Goal: Information Seeking & Learning: Learn about a topic

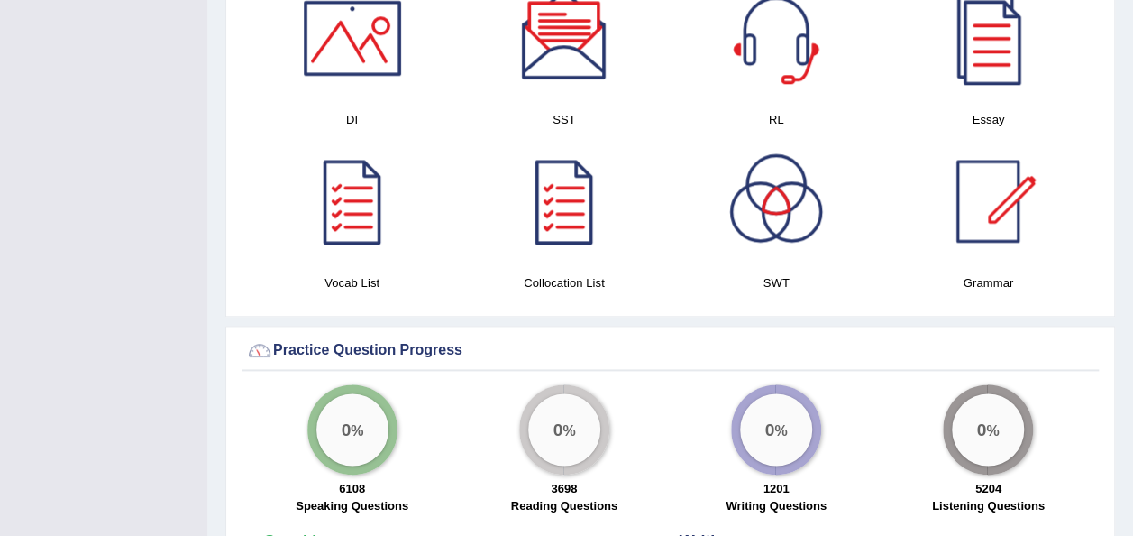
scroll to position [992, 0]
click at [985, 240] on div at bounding box center [988, 201] width 126 height 126
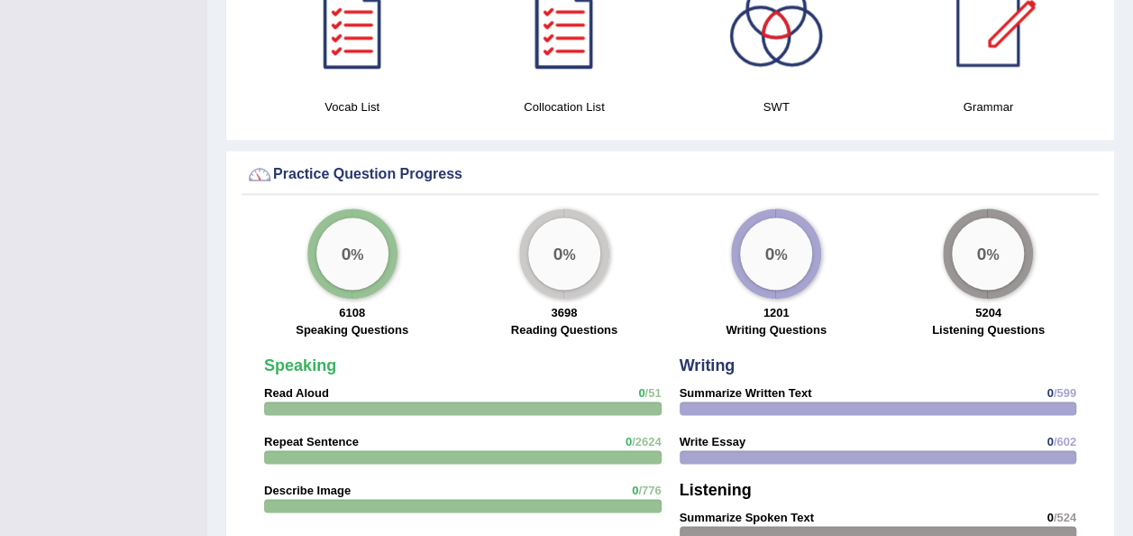
scroll to position [1158, 0]
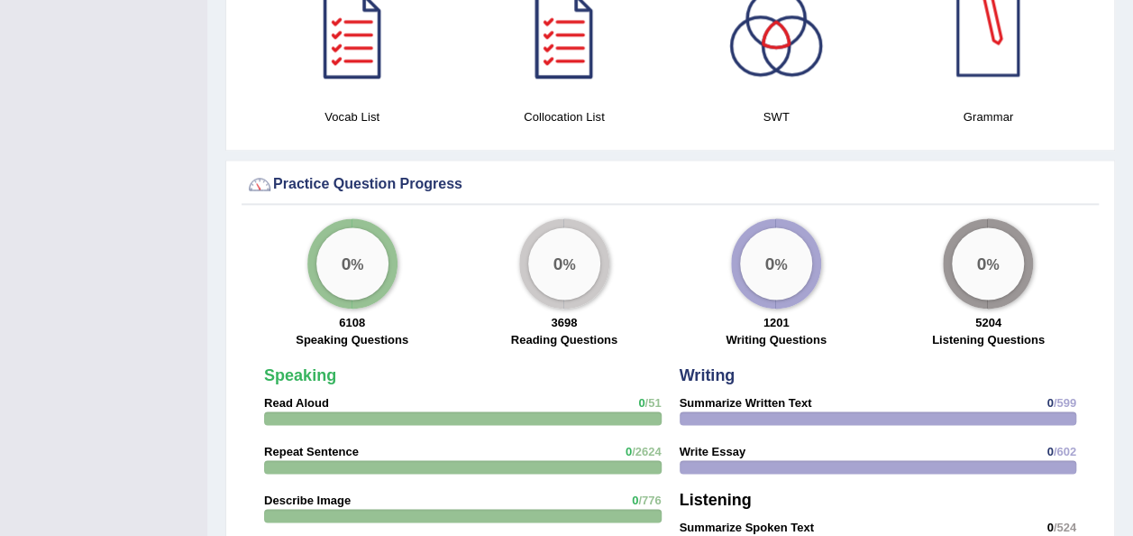
click at [996, 60] on div at bounding box center [988, 35] width 126 height 126
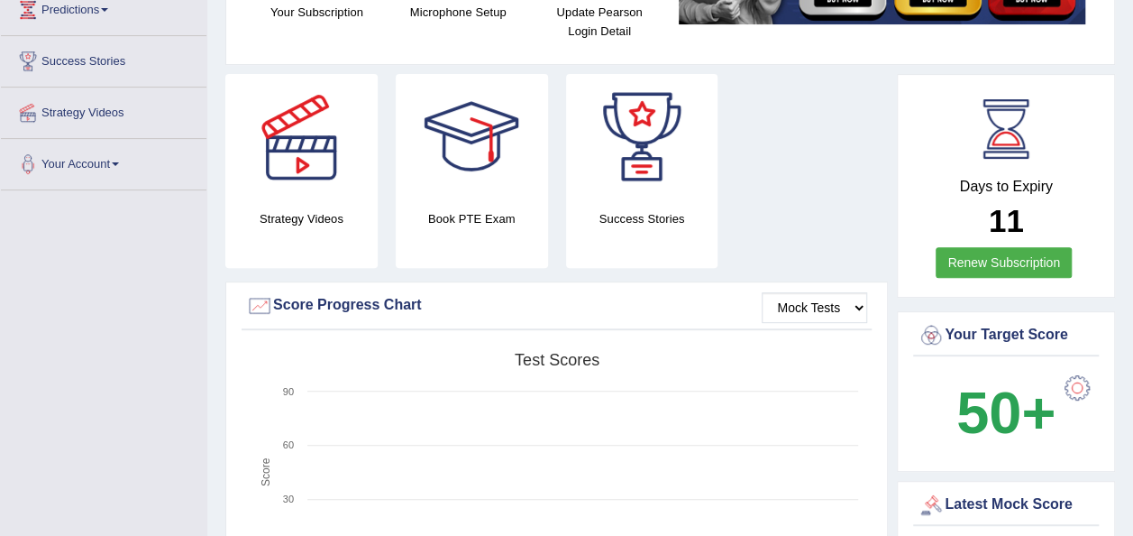
scroll to position [0, 0]
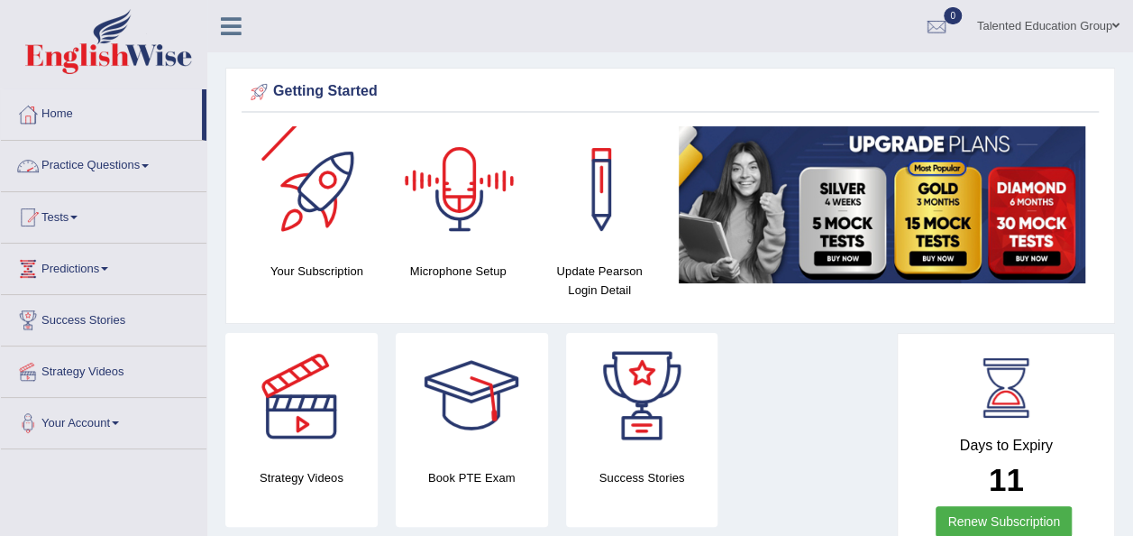
click at [75, 167] on link "Practice Questions" at bounding box center [104, 163] width 206 height 45
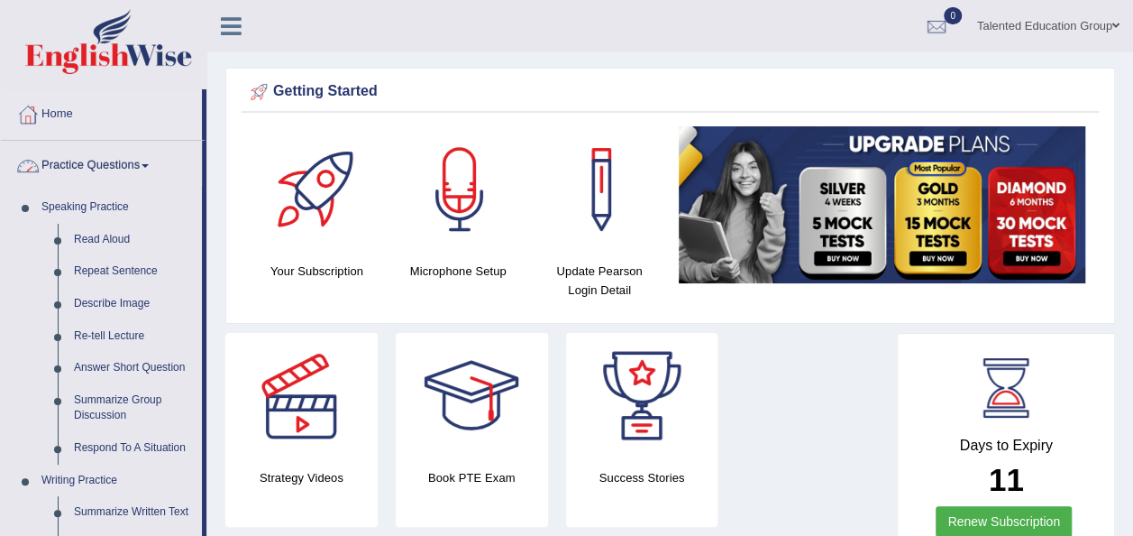
click at [112, 165] on link "Practice Questions" at bounding box center [101, 163] width 201 height 45
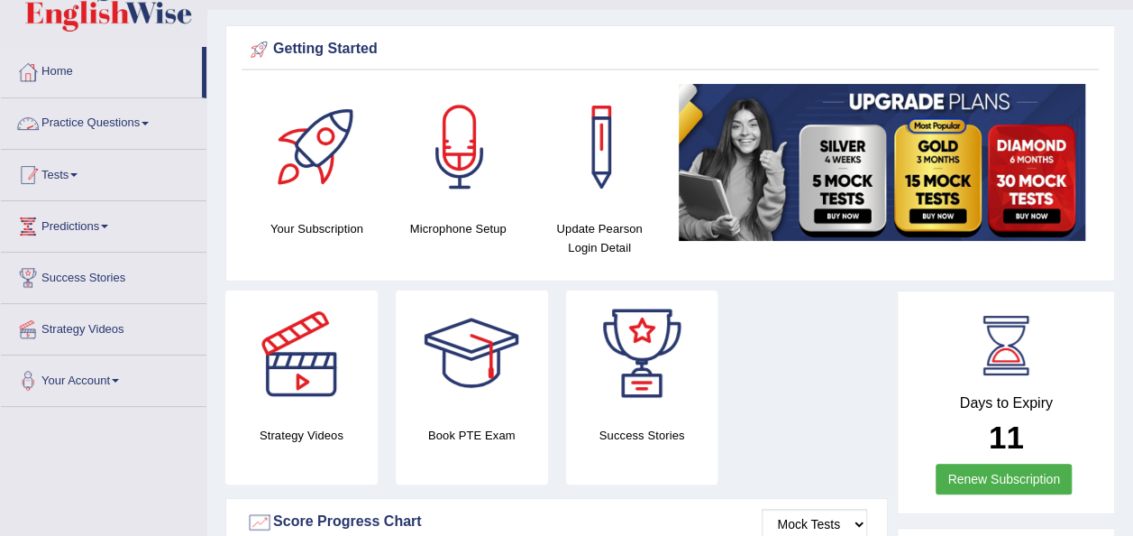
scroll to position [45, 0]
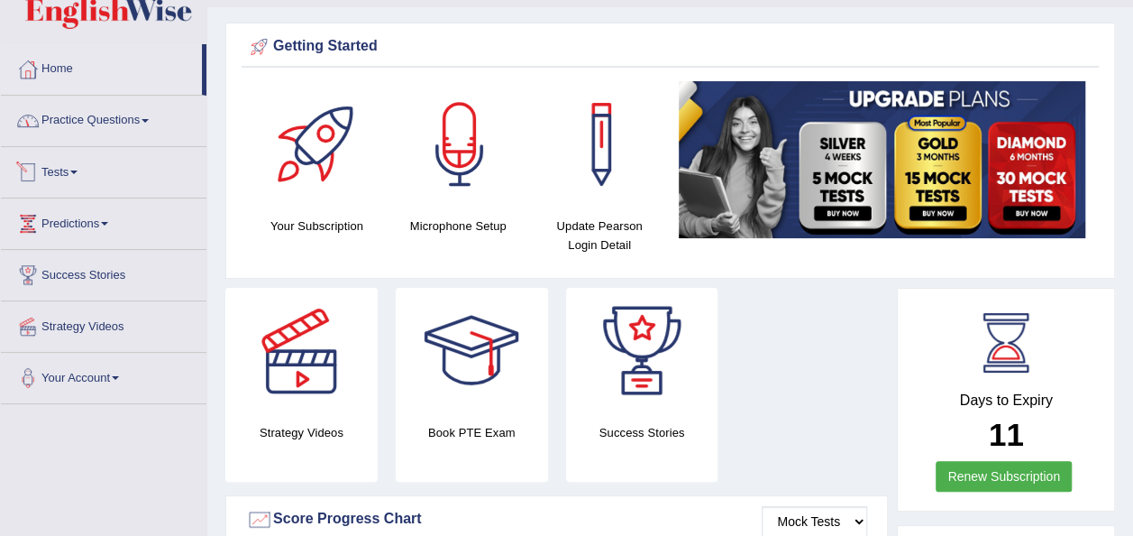
click at [110, 170] on link "Tests" at bounding box center [104, 169] width 206 height 45
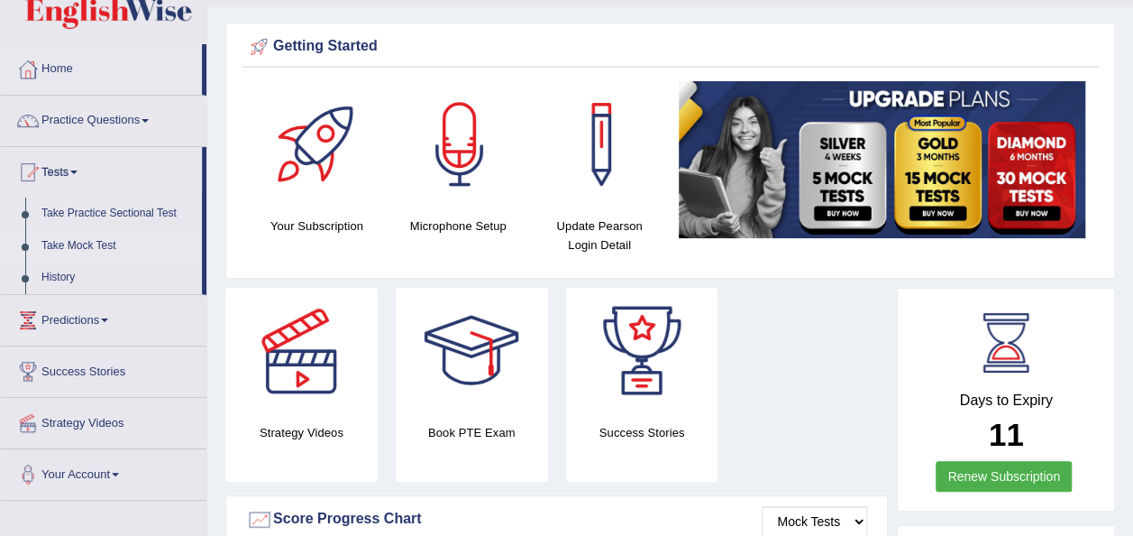
click at [106, 240] on link "Take Mock Test" at bounding box center [117, 246] width 169 height 32
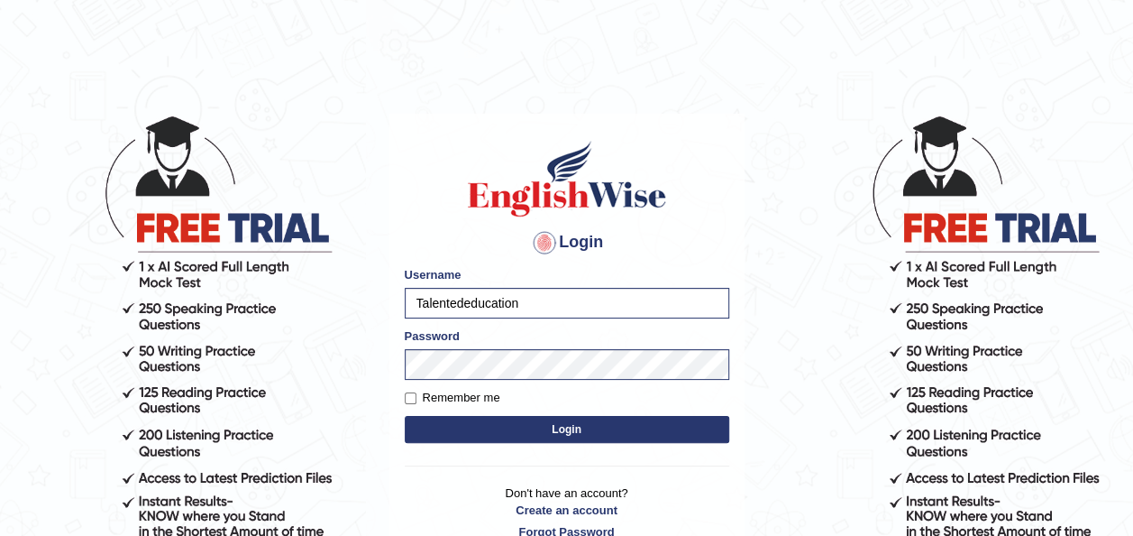
click at [463, 429] on button "Login" at bounding box center [567, 429] width 325 height 27
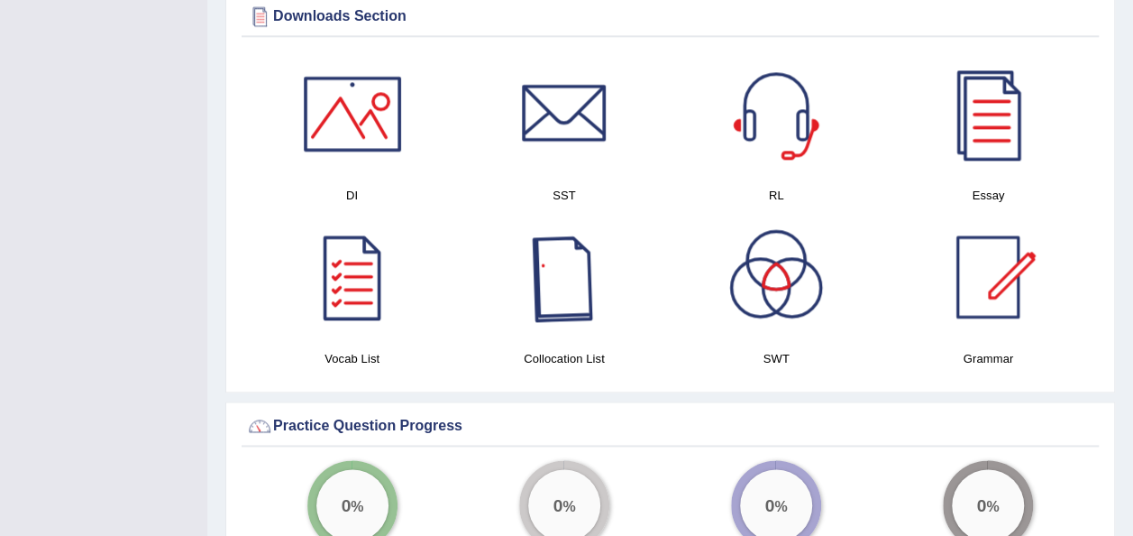
scroll to position [1033, 0]
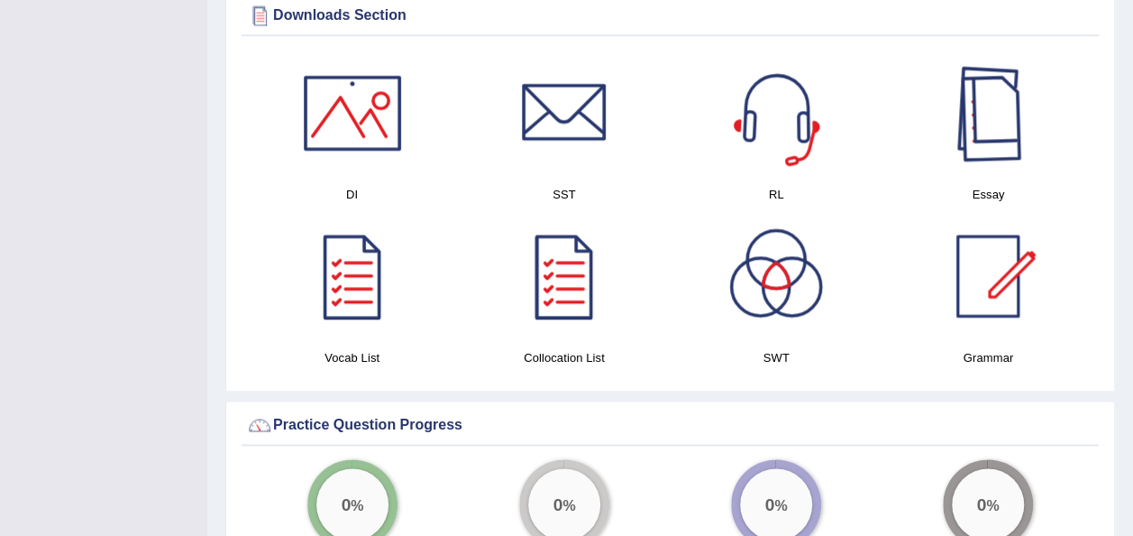
click at [985, 142] on div at bounding box center [988, 113] width 126 height 126
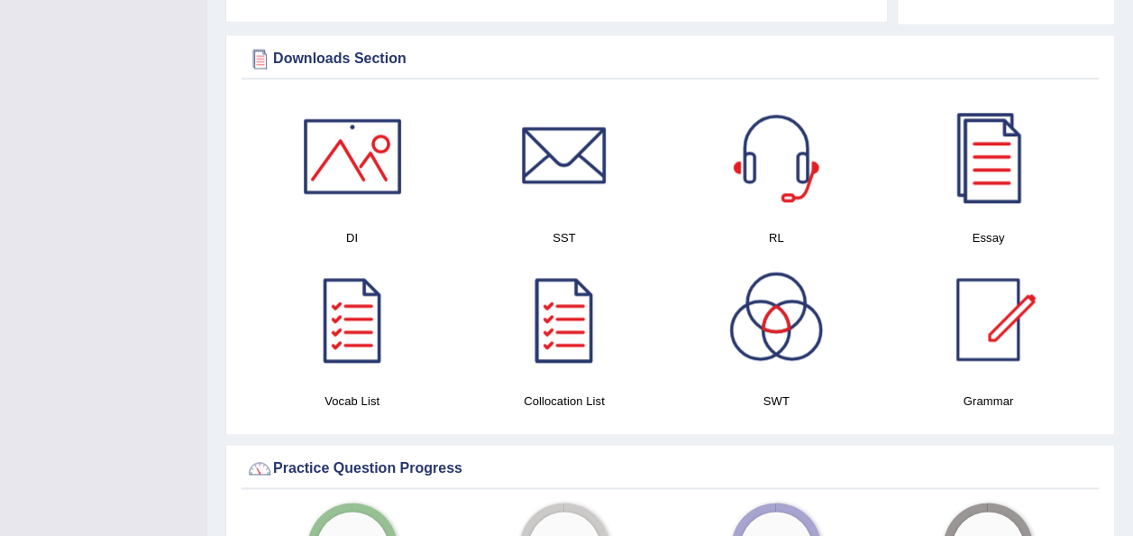
scroll to position [1097, 0]
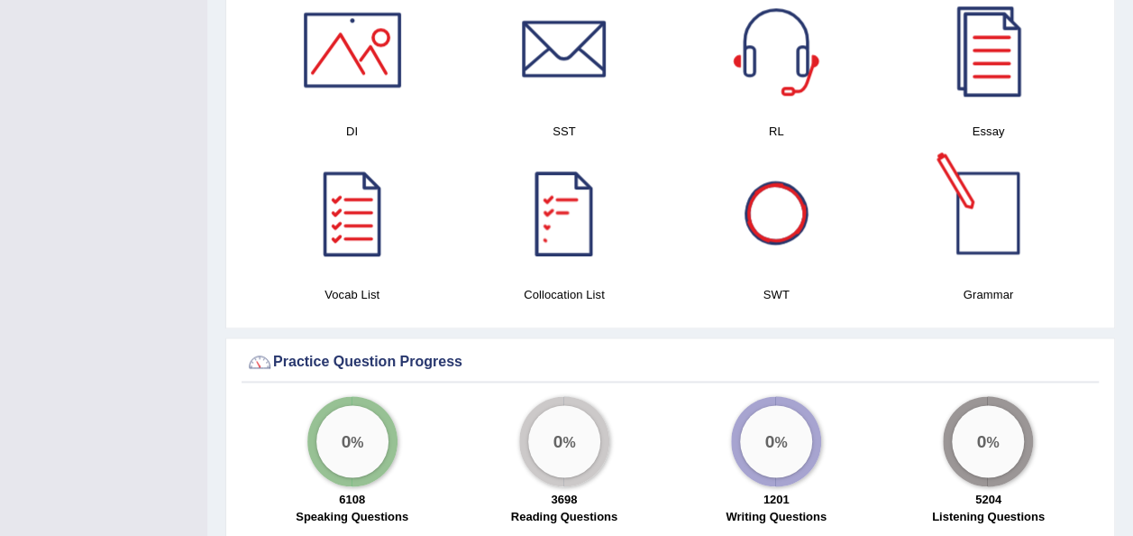
click at [985, 198] on div at bounding box center [988, 213] width 126 height 126
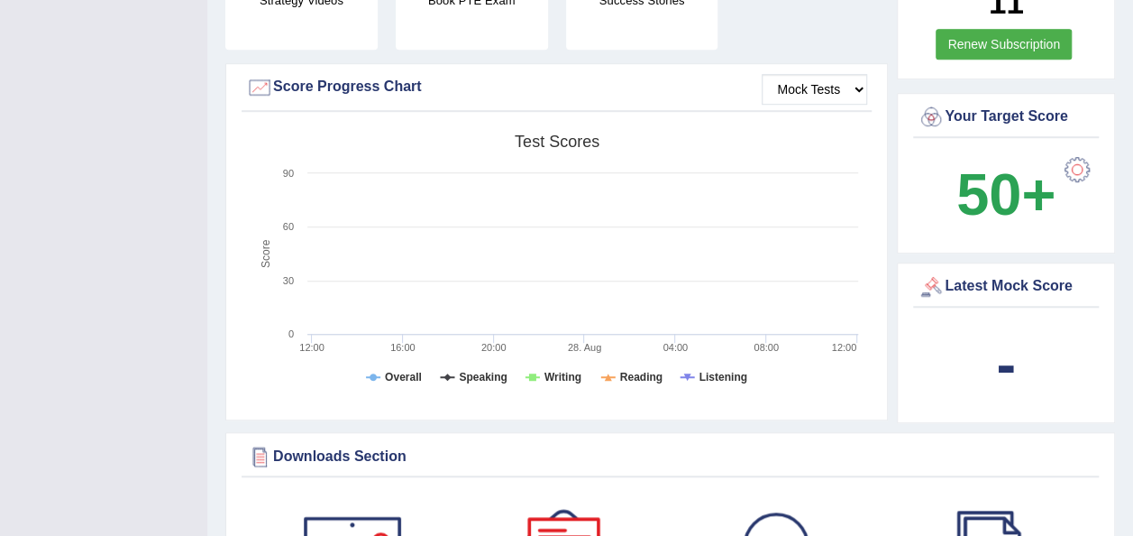
scroll to position [592, 0]
click at [592, 235] on rect at bounding box center [556, 266] width 621 height 280
click at [807, 97] on select "Mock Tests" at bounding box center [815, 90] width 106 height 31
click at [762, 75] on select "Mock Tests" at bounding box center [815, 90] width 106 height 31
click at [494, 271] on rect at bounding box center [556, 266] width 621 height 280
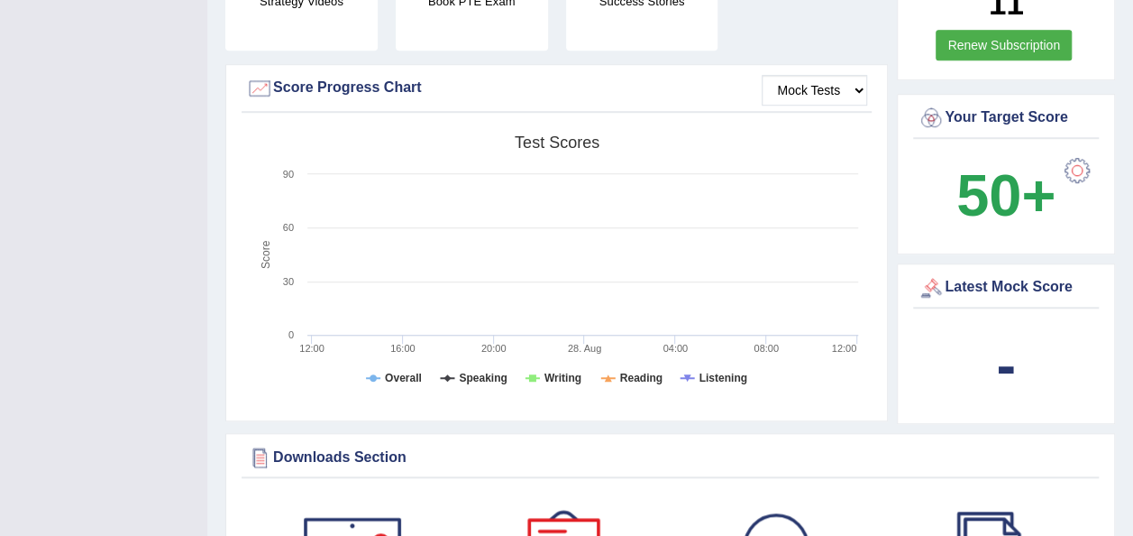
click at [930, 299] on div "Latest Mock Score" at bounding box center [1006, 290] width 186 height 35
click at [969, 300] on div "Latest Mock Score" at bounding box center [1006, 290] width 186 height 35
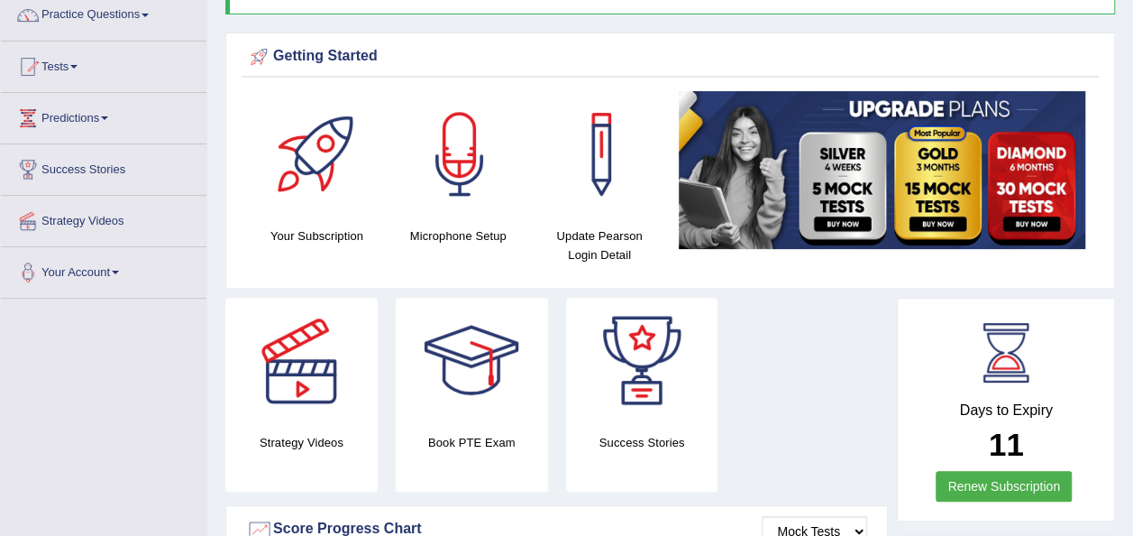
scroll to position [150, 0]
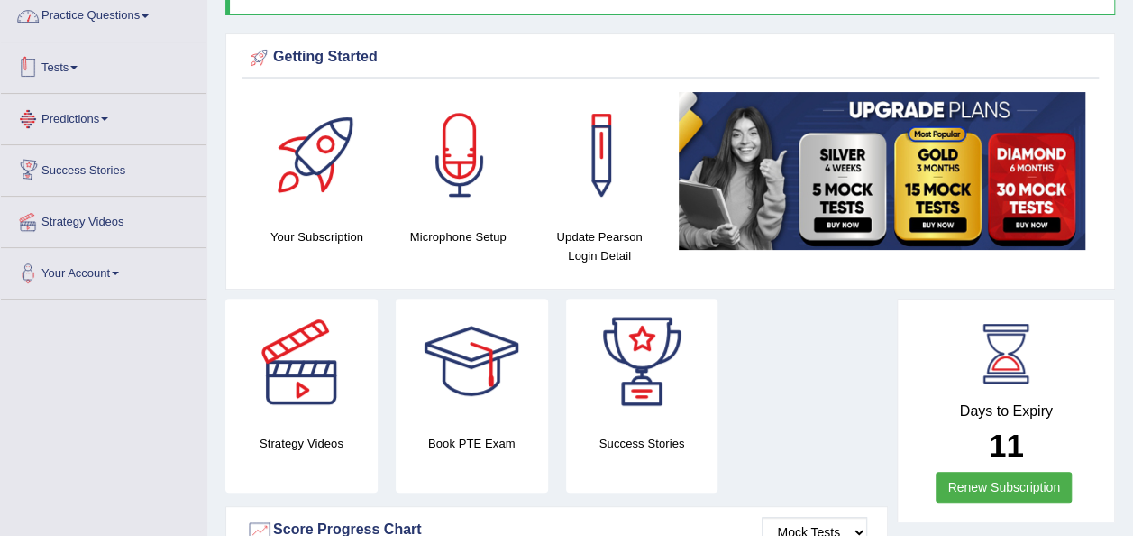
click at [74, 62] on link "Tests" at bounding box center [104, 64] width 206 height 45
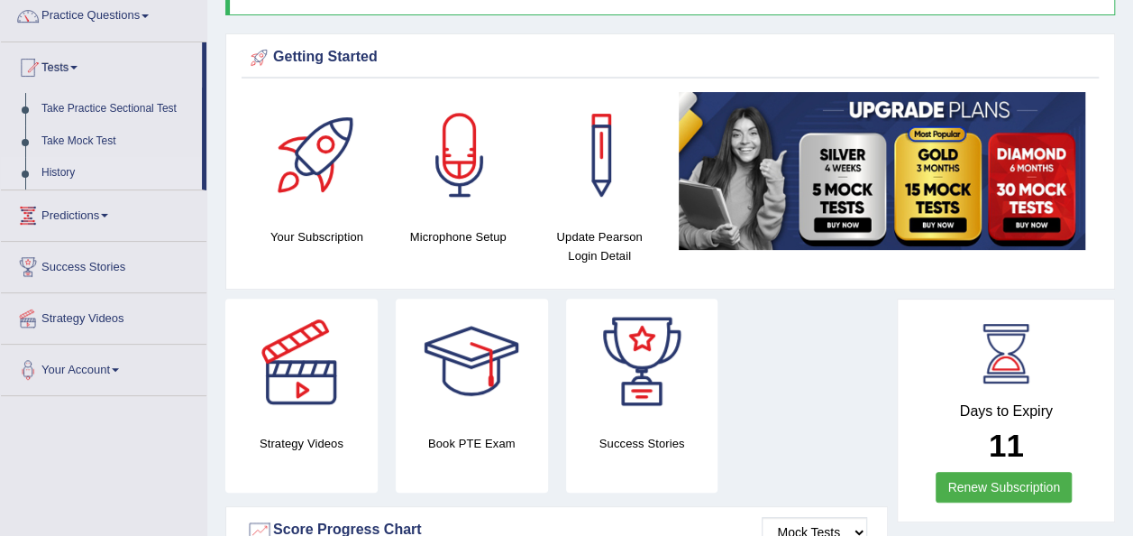
click at [50, 175] on link "History" at bounding box center [117, 173] width 169 height 32
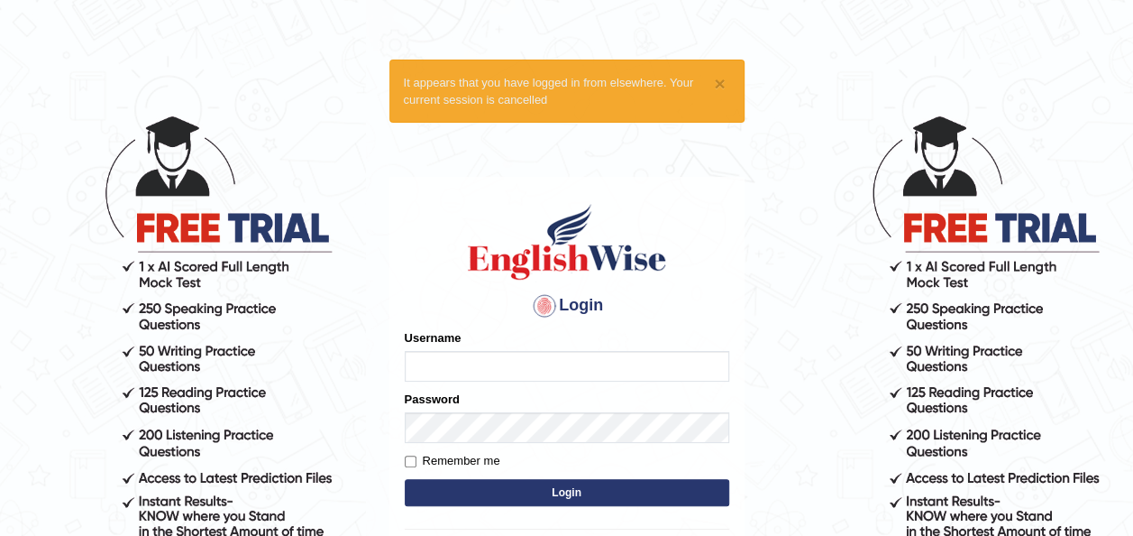
type input "Talentededucation"
click at [521, 496] on button "Login" at bounding box center [567, 492] width 325 height 27
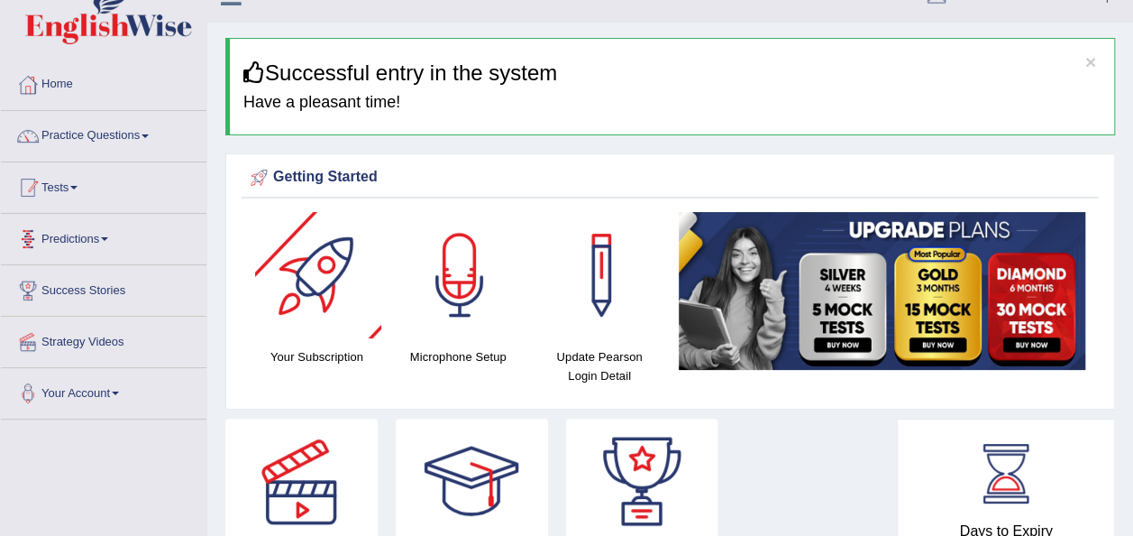
click at [133, 179] on link "Tests" at bounding box center [104, 184] width 206 height 45
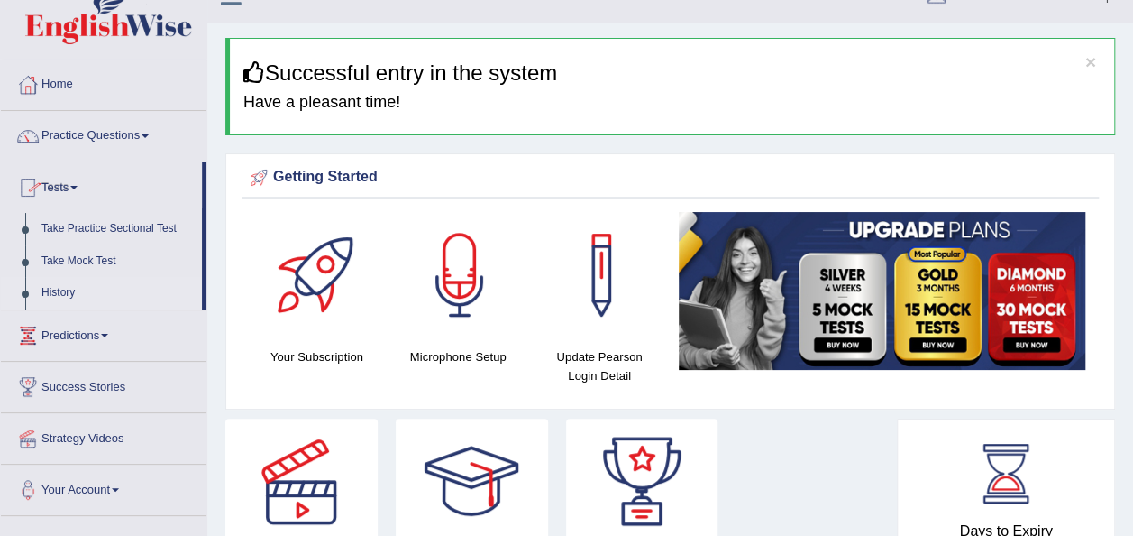
click at [58, 291] on link "History" at bounding box center [117, 293] width 169 height 32
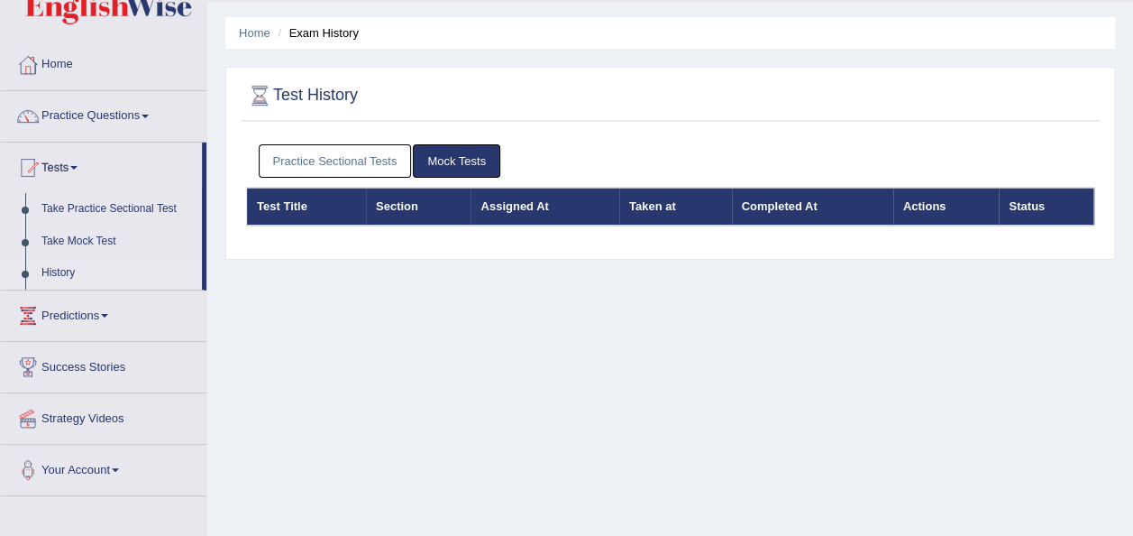
scroll to position [40, 0]
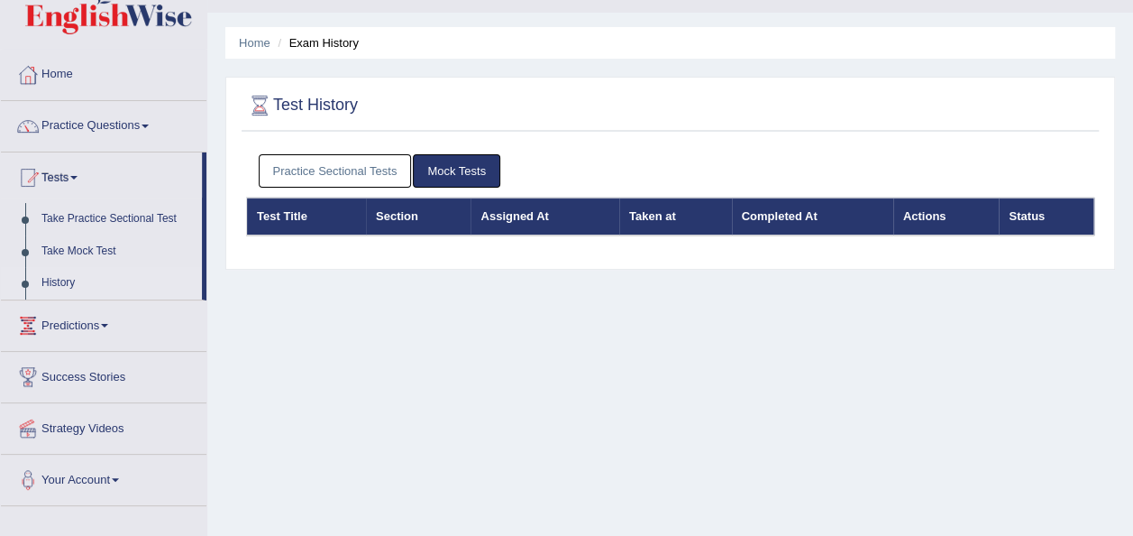
click at [458, 166] on link "Mock Tests" at bounding box center [456, 170] width 87 height 33
click at [84, 219] on link "Take Practice Sectional Test" at bounding box center [117, 219] width 169 height 32
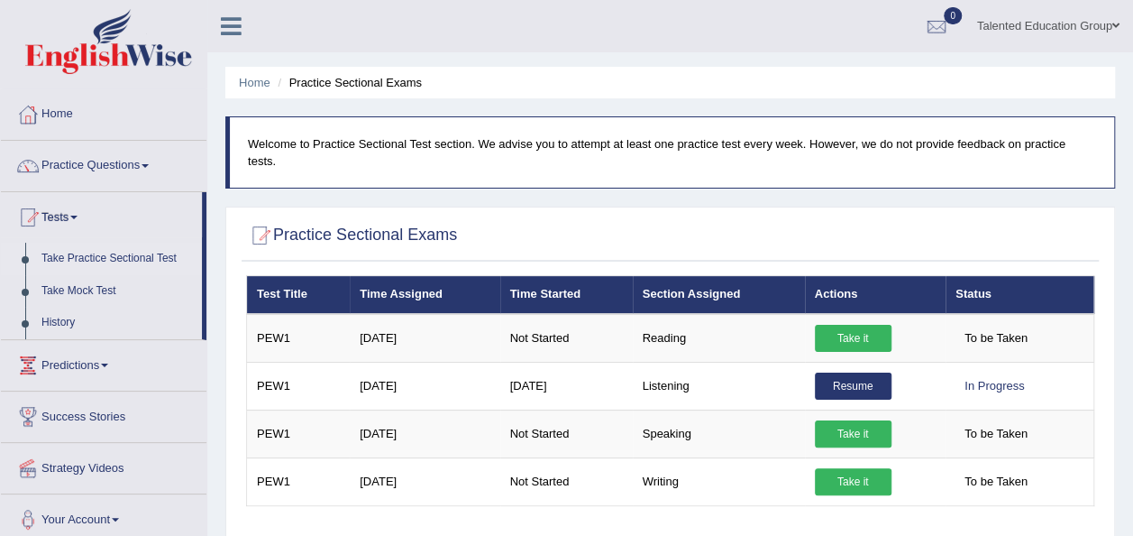
click at [41, 161] on div at bounding box center [27, 165] width 27 height 27
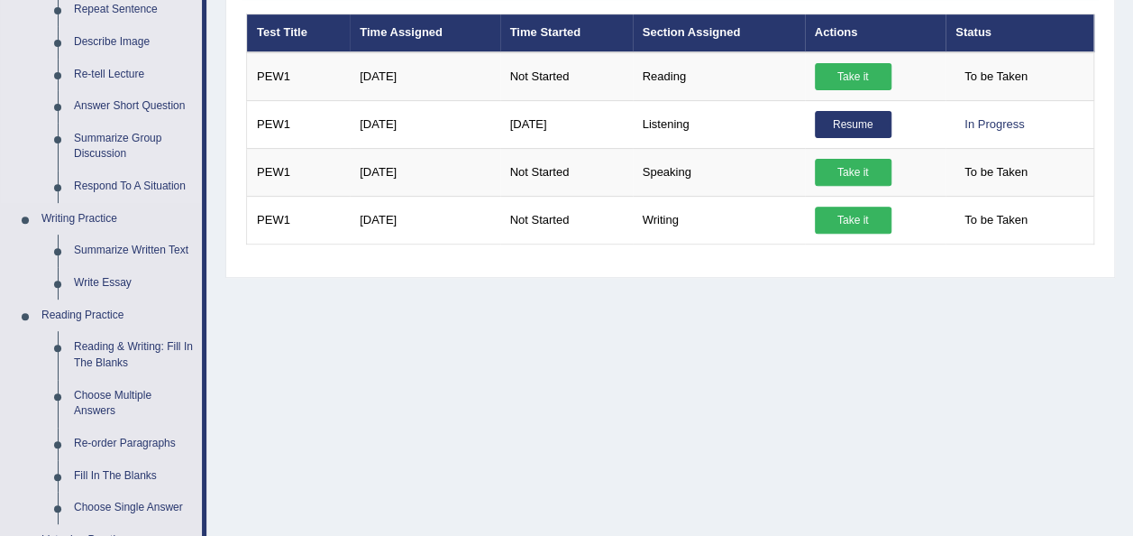
scroll to position [263, 0]
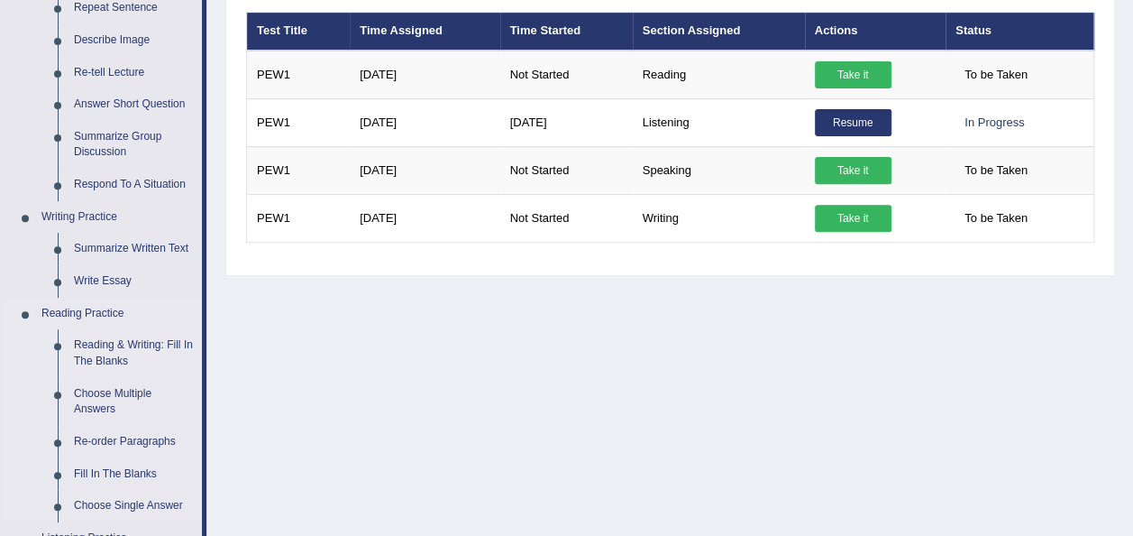
click at [100, 352] on link "Reading & Writing: Fill In The Blanks" at bounding box center [134, 353] width 136 height 48
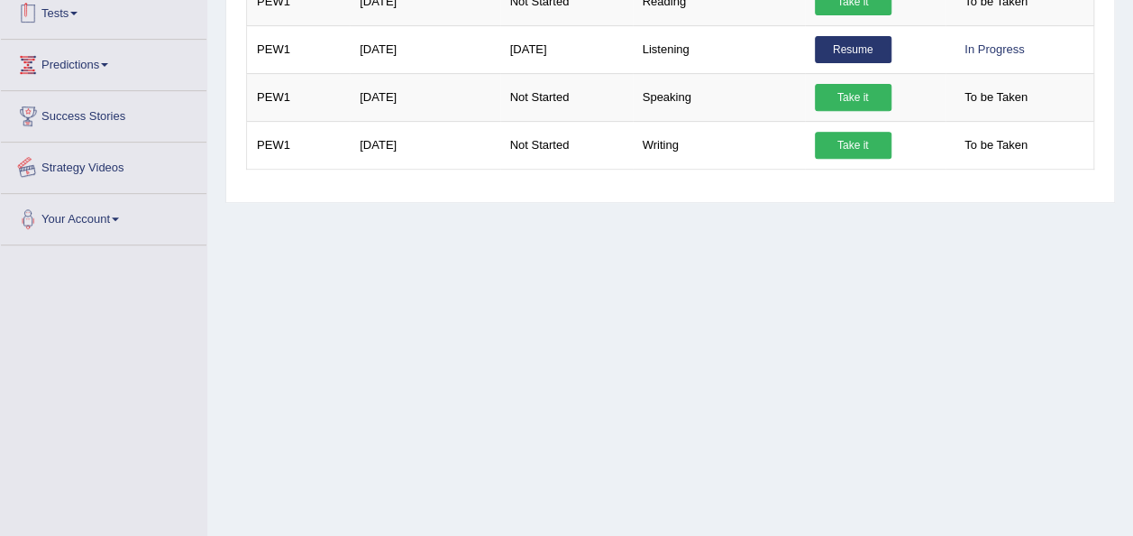
scroll to position [411, 0]
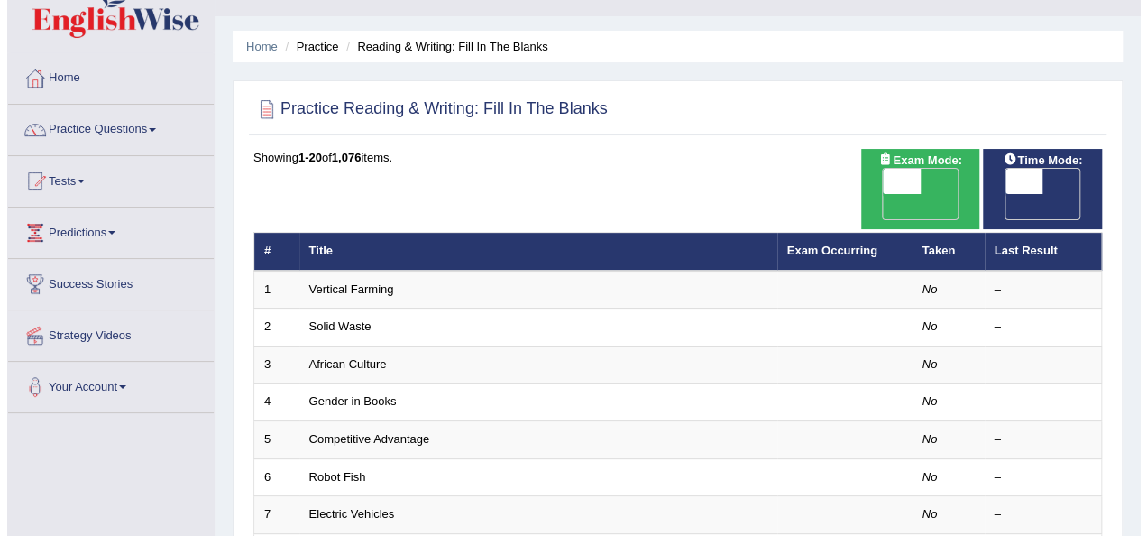
scroll to position [45, 0]
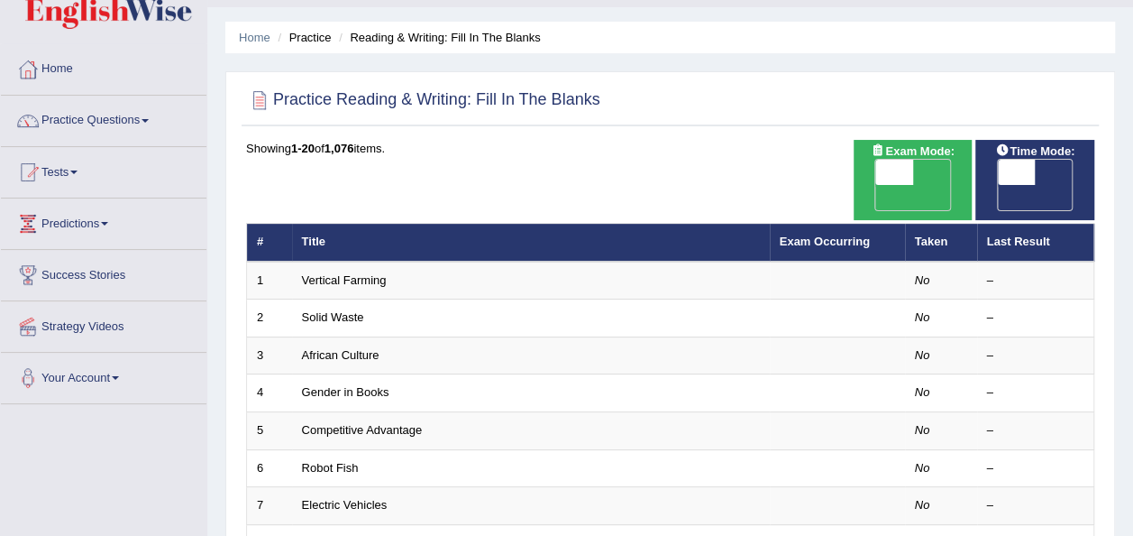
click at [876, 185] on span "OFF" at bounding box center [858, 197] width 38 height 25
checkbox input "true"
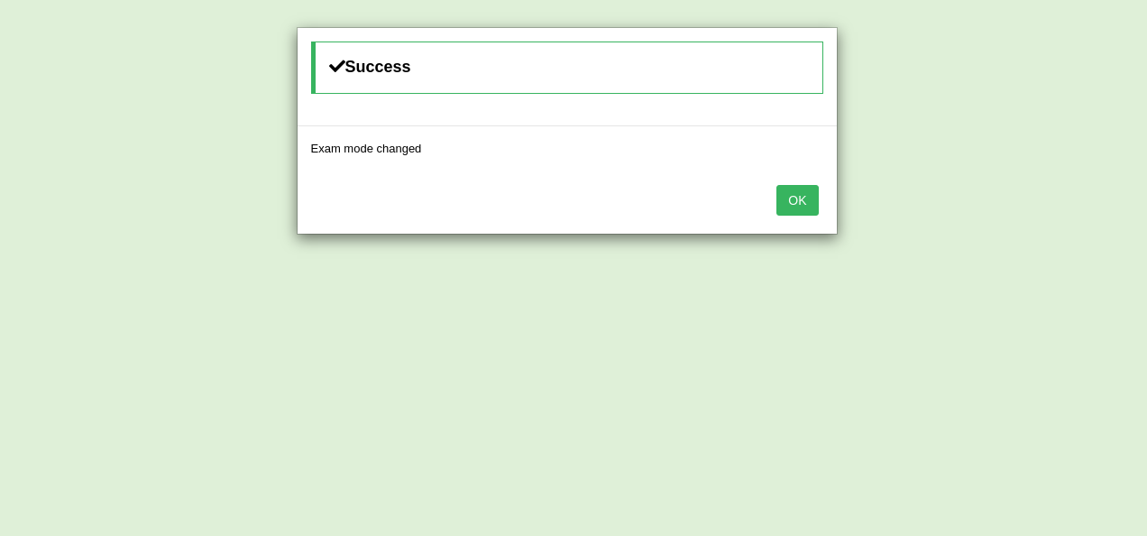
click at [785, 198] on button "OK" at bounding box center [796, 200] width 41 height 31
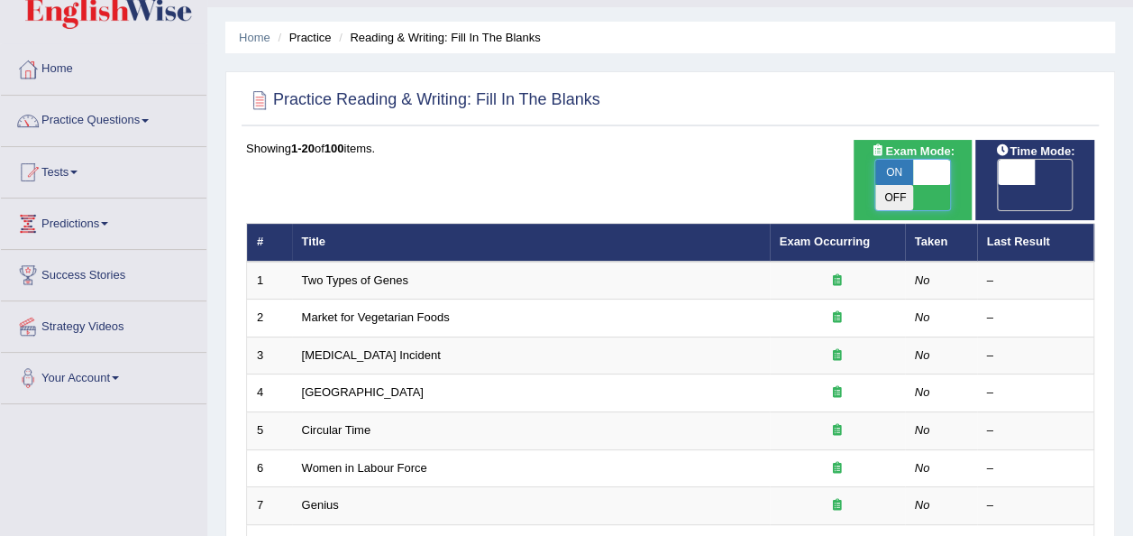
click at [916, 171] on span at bounding box center [932, 172] width 38 height 25
checkbox input "false"
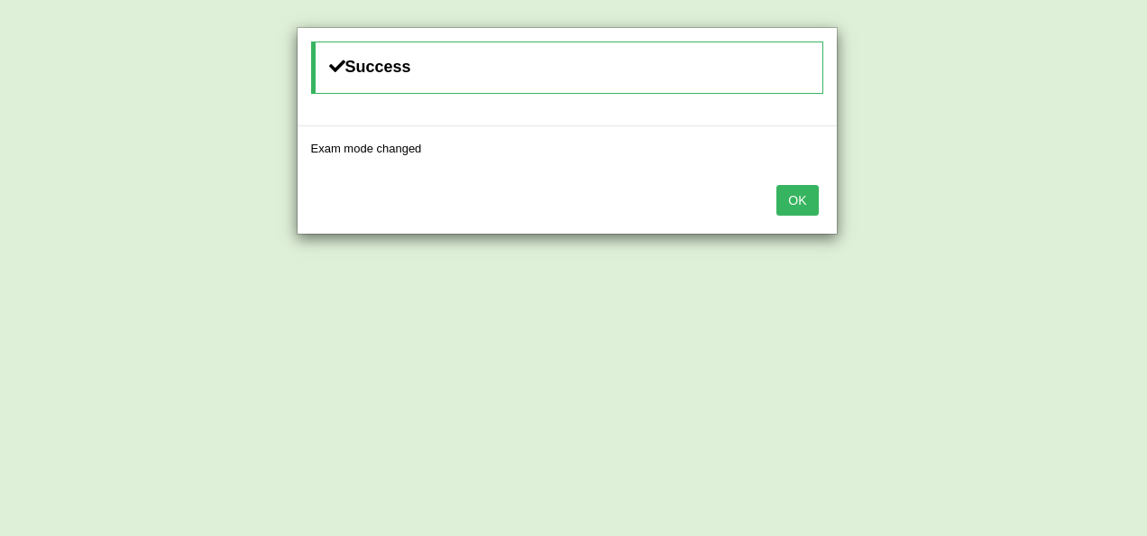
click at [785, 198] on button "OK" at bounding box center [796, 200] width 41 height 31
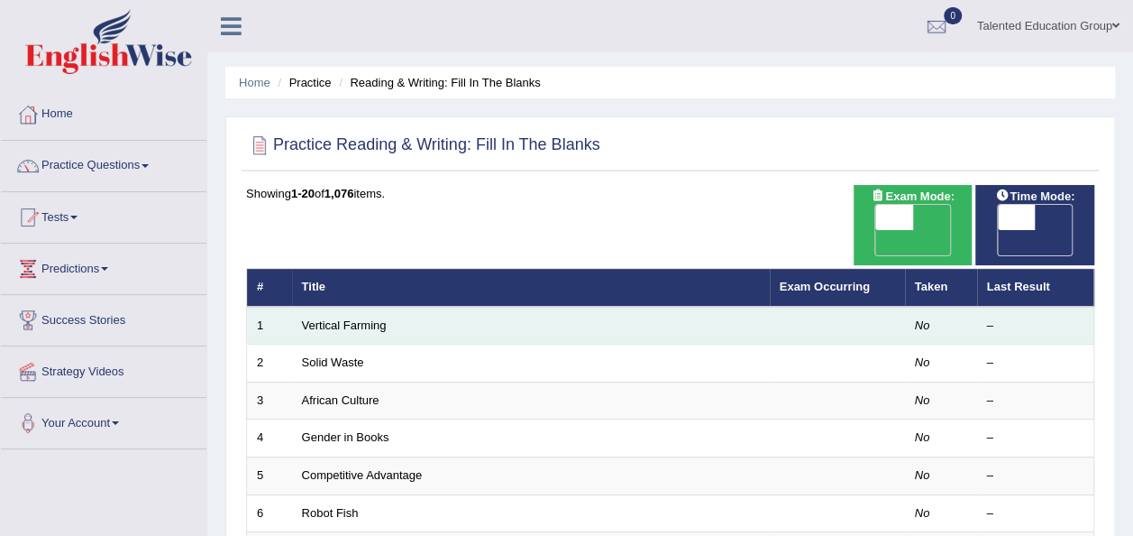
click at [674, 307] on td "Vertical Farming" at bounding box center [531, 326] width 478 height 38
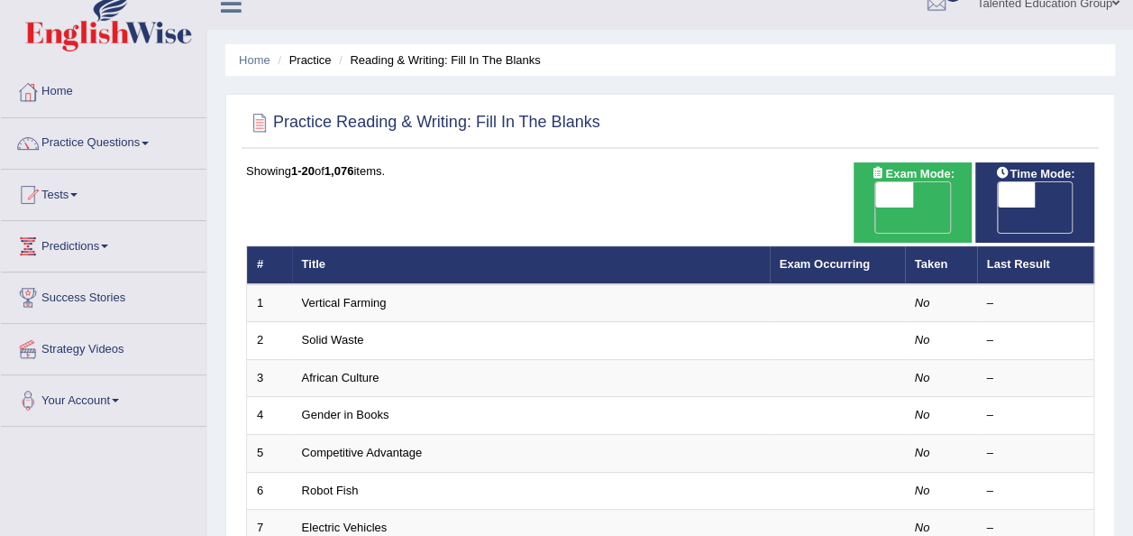
scroll to position [38, 0]
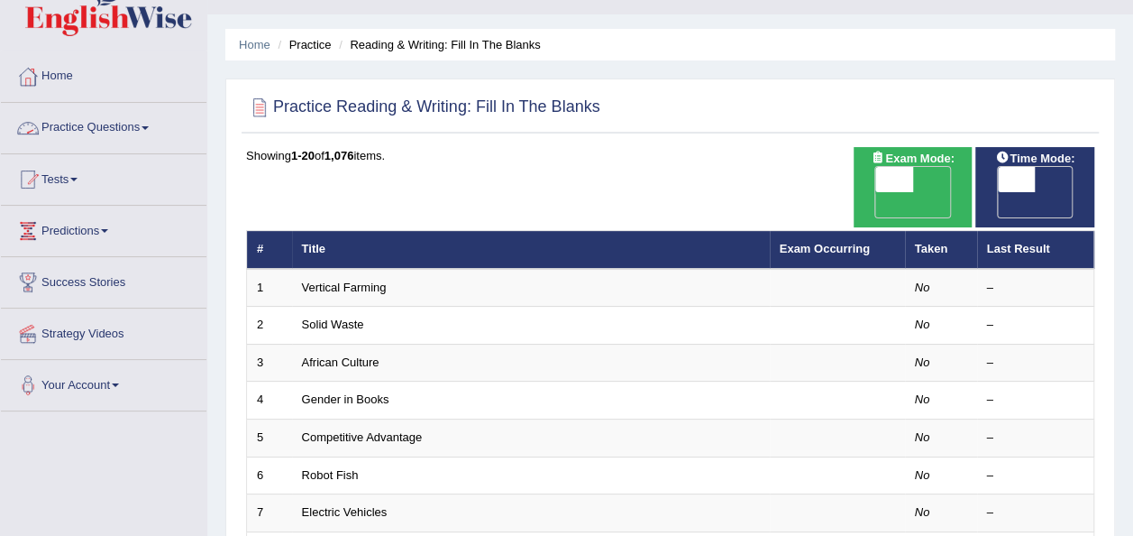
click at [184, 119] on link "Practice Questions" at bounding box center [104, 125] width 206 height 45
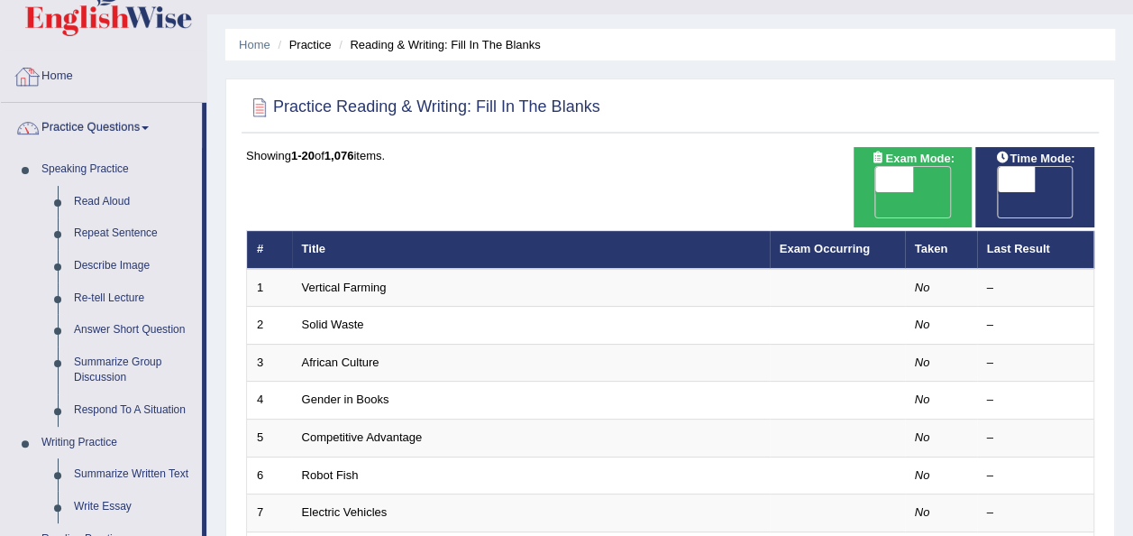
click at [164, 79] on link "Home" at bounding box center [104, 73] width 206 height 45
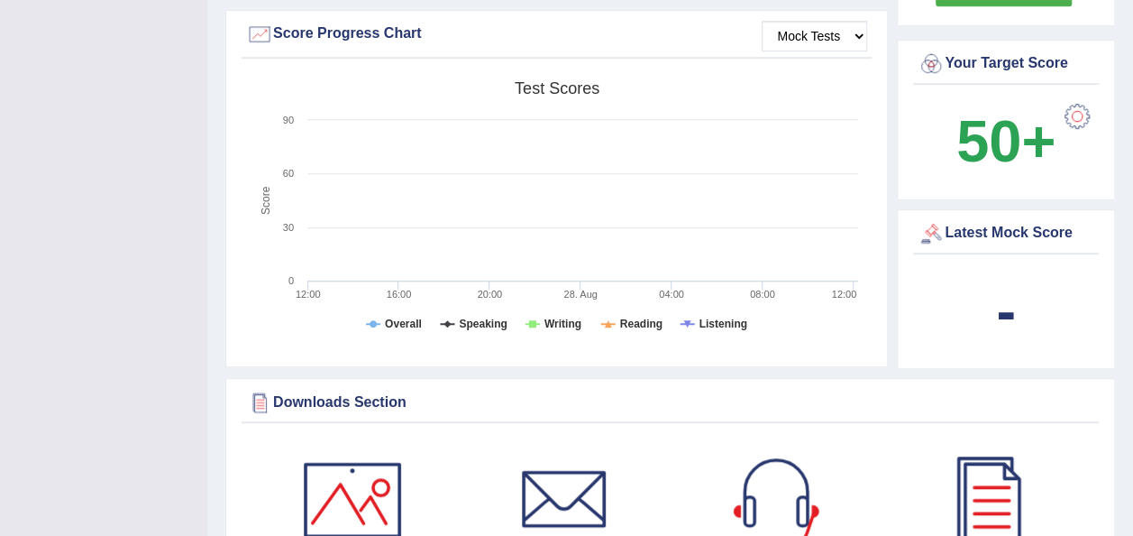
scroll to position [531, 0]
click at [503, 323] on tspan "Speaking" at bounding box center [483, 323] width 48 height 13
click at [644, 323] on tspan "Reading" at bounding box center [641, 323] width 42 height 13
click at [617, 321] on rect at bounding box center [556, 211] width 621 height 280
click at [555, 322] on tspan "Writing" at bounding box center [563, 323] width 37 height 13
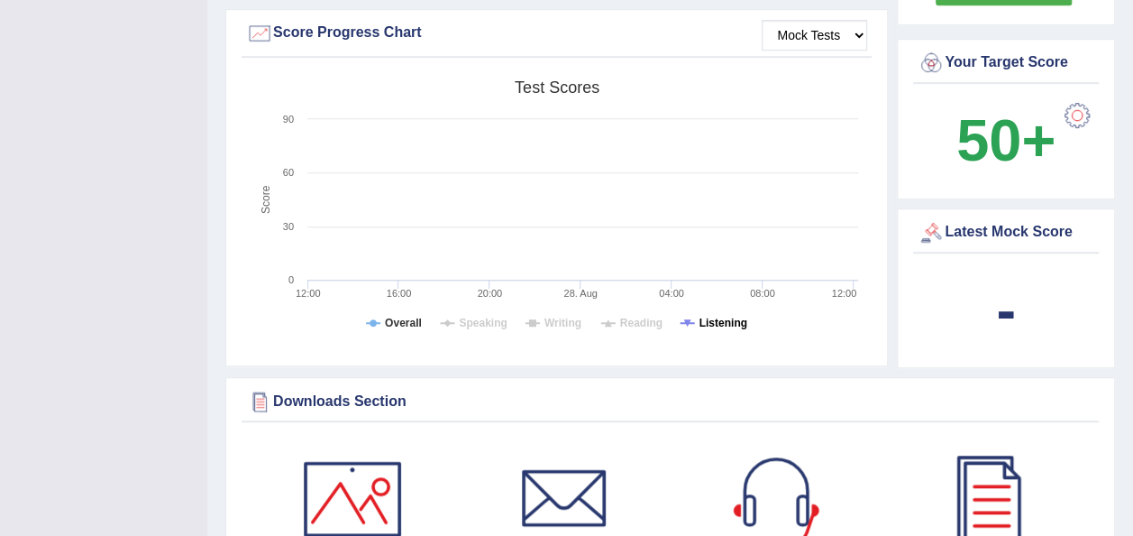
click at [727, 325] on tspan "Listening" at bounding box center [724, 323] width 48 height 13
click at [401, 321] on tspan "Overall" at bounding box center [403, 323] width 37 height 13
click at [402, 320] on tspan "Overall" at bounding box center [403, 323] width 37 height 13
click at [465, 321] on tspan "Speaking" at bounding box center [483, 323] width 48 height 13
click at [537, 325] on rect at bounding box center [556, 211] width 621 height 280
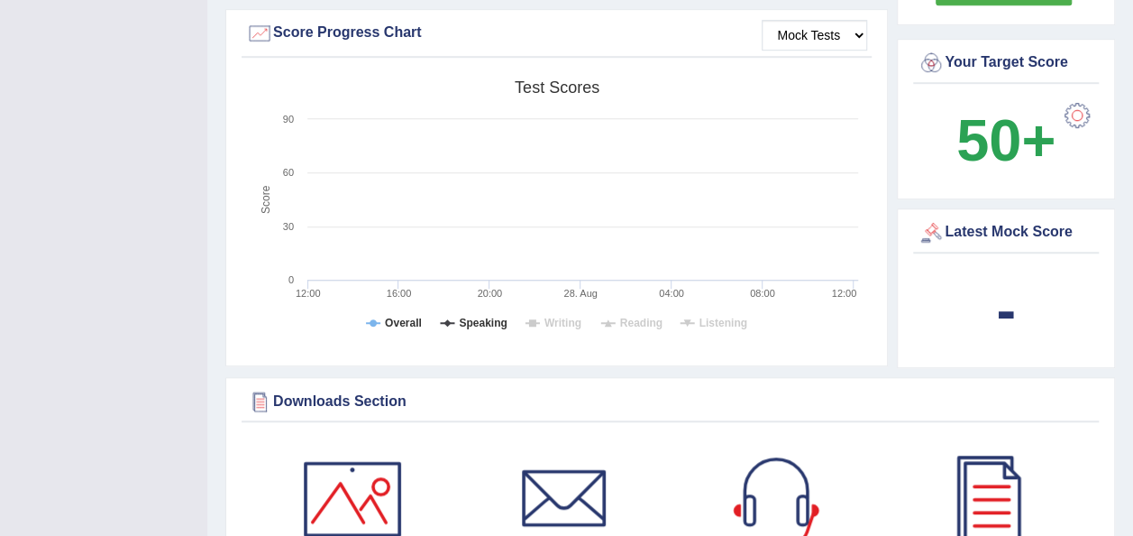
click at [619, 326] on rect at bounding box center [556, 211] width 621 height 280
click at [598, 317] on rect at bounding box center [556, 211] width 621 height 280
click at [623, 320] on tspan "Reading" at bounding box center [641, 323] width 42 height 13
click at [548, 321] on tspan "Writing" at bounding box center [563, 323] width 37 height 13
click at [717, 317] on tspan "Listening" at bounding box center [724, 323] width 48 height 13
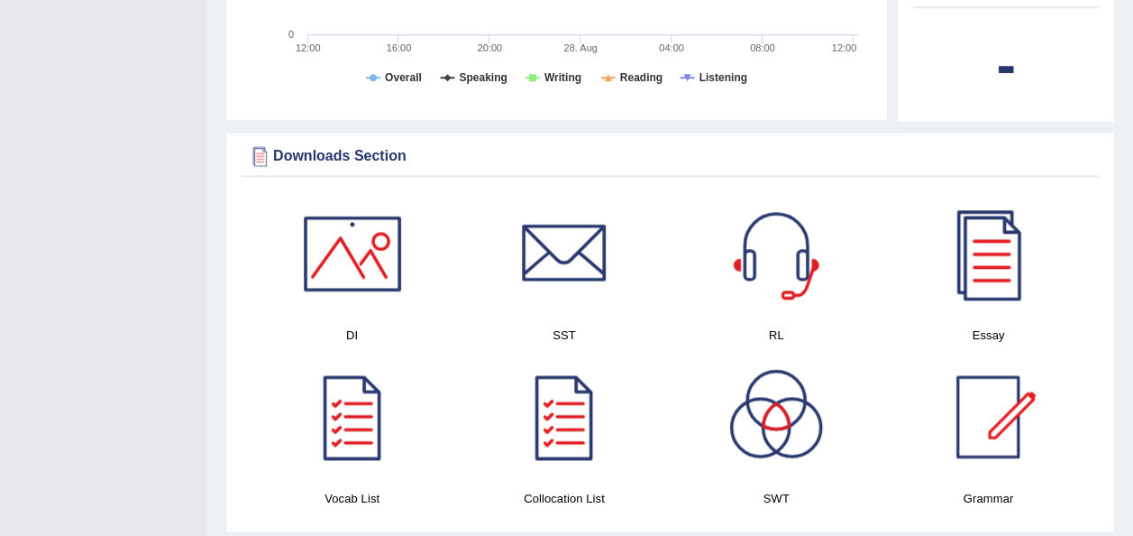
scroll to position [775, 0]
click at [1010, 398] on div at bounding box center [988, 417] width 126 height 126
